Goal: Entertainment & Leisure: Consume media (video, audio)

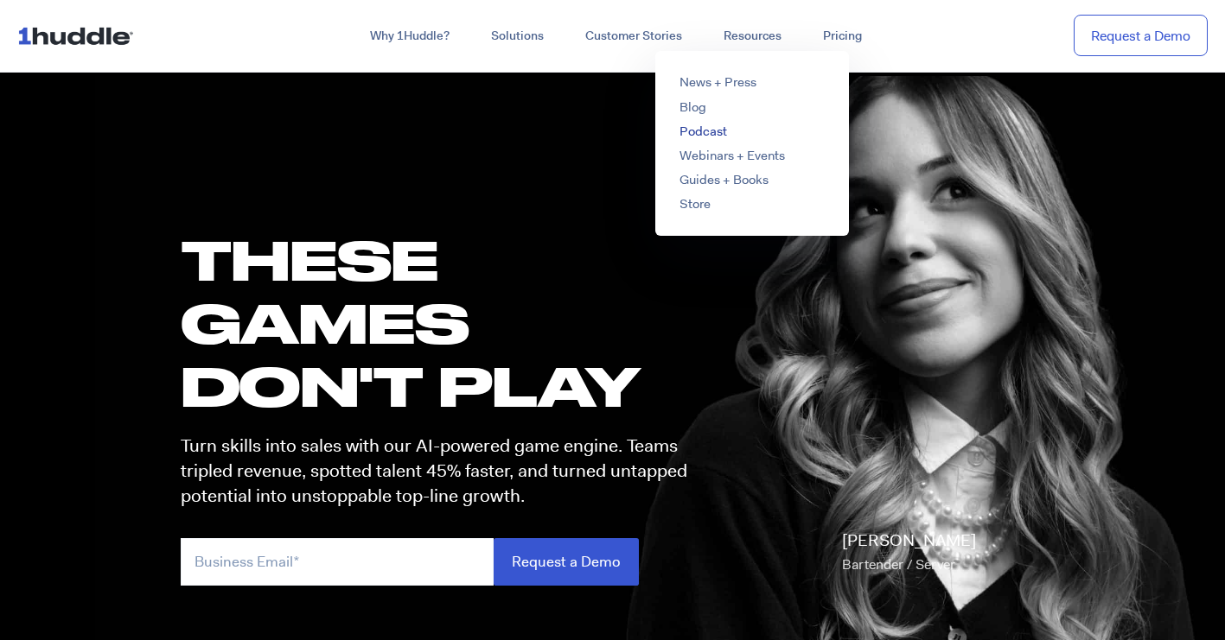
click at [704, 133] on link "Podcast" at bounding box center [703, 131] width 48 height 17
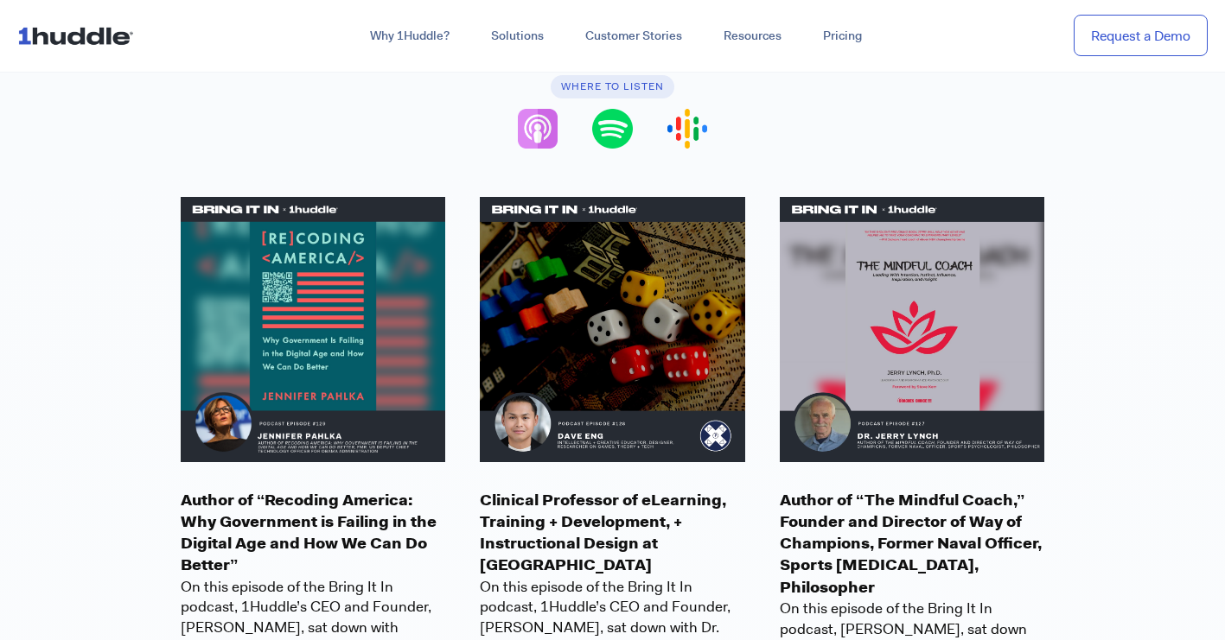
scroll to position [487, 0]
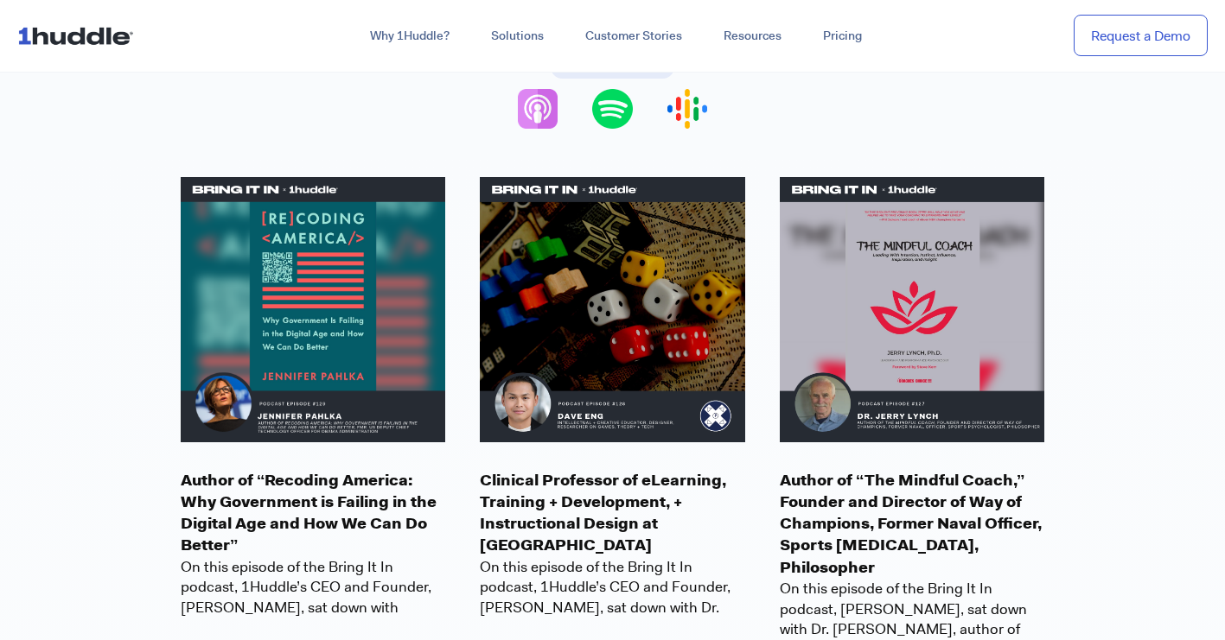
click at [293, 303] on img at bounding box center [313, 309] width 265 height 265
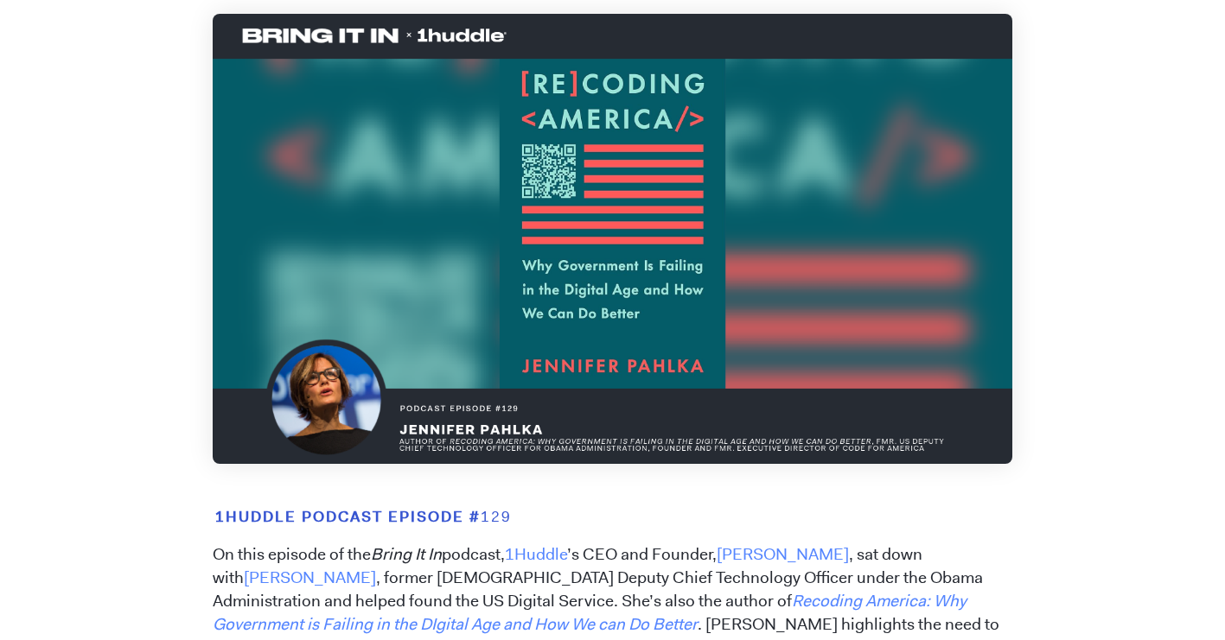
scroll to position [322, 0]
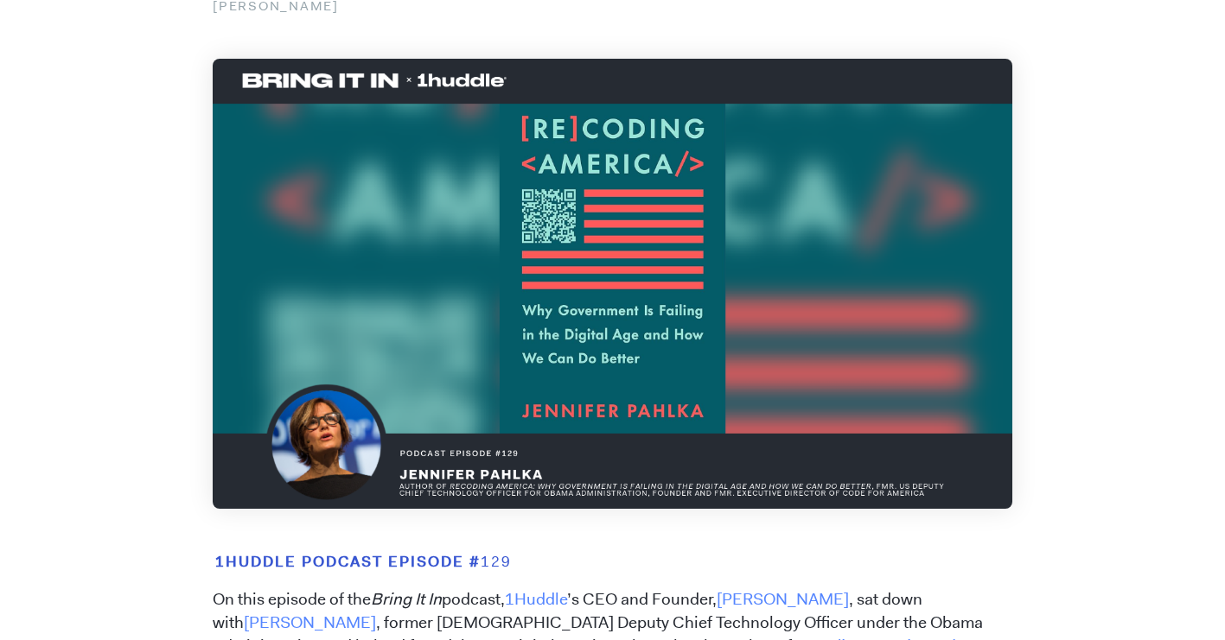
click at [600, 245] on img at bounding box center [612, 284] width 799 height 450
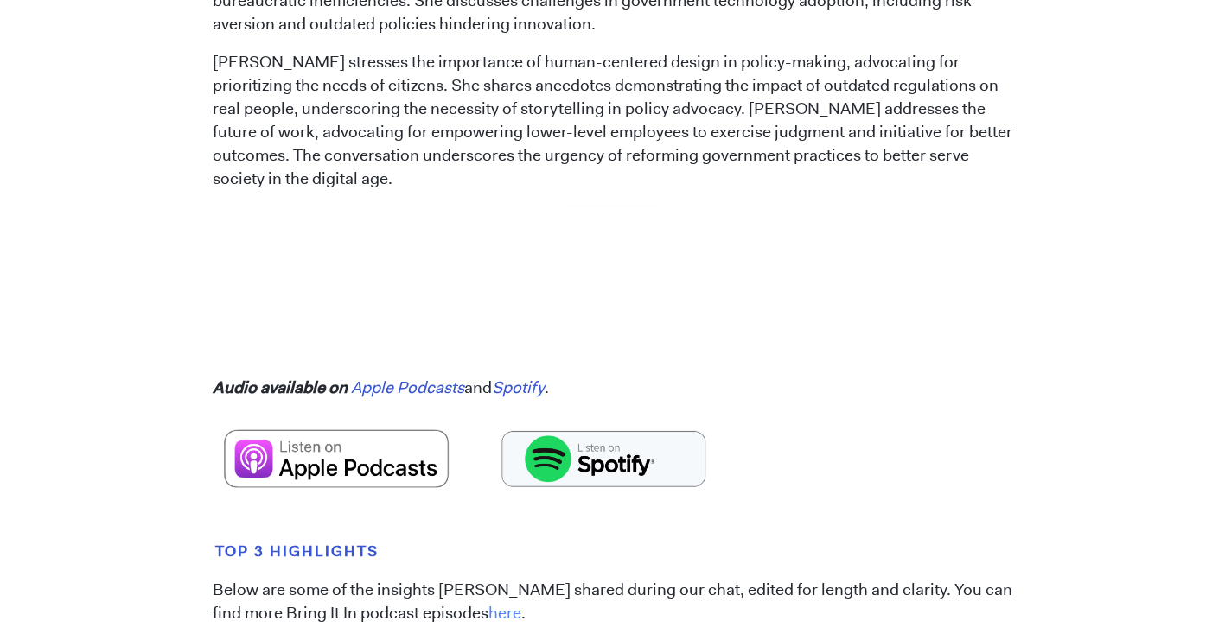
scroll to position [1045, 0]
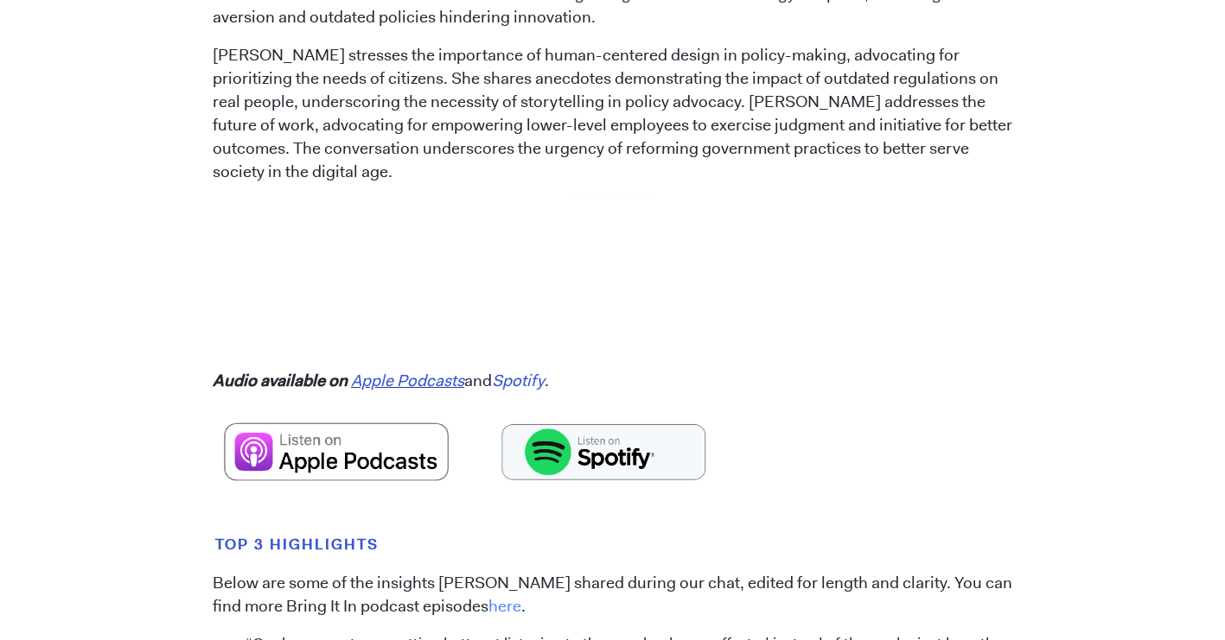
click at [398, 370] on mark "Apple Podcasts" at bounding box center [407, 381] width 113 height 22
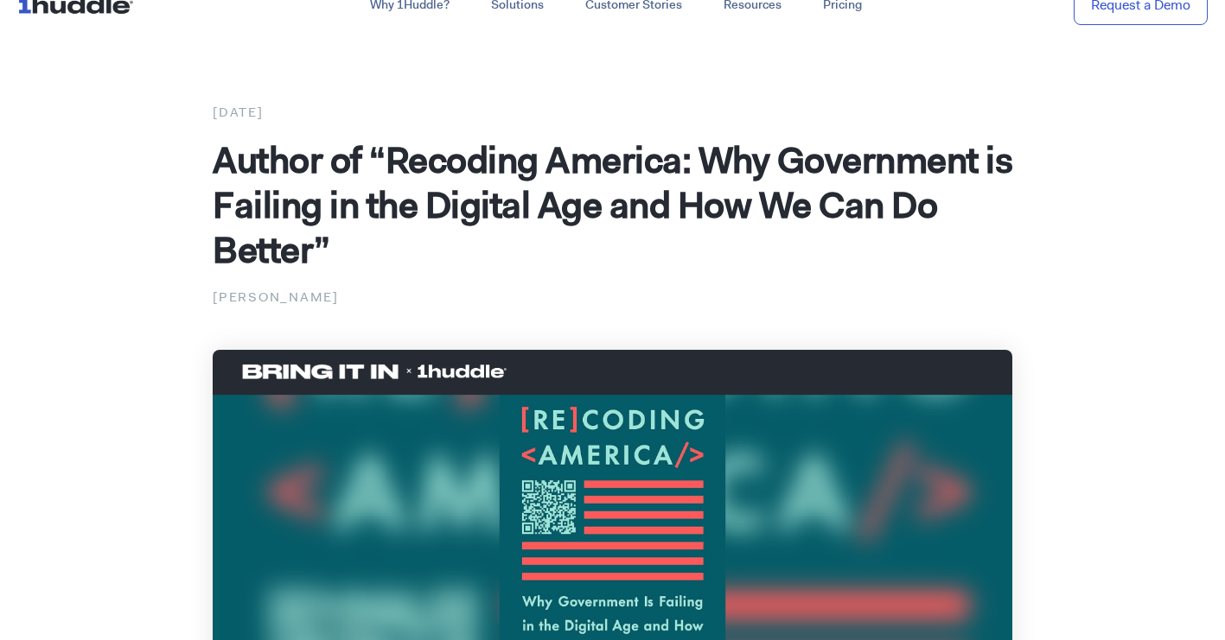
scroll to position [0, 0]
